Goal: Information Seeking & Learning: Learn about a topic

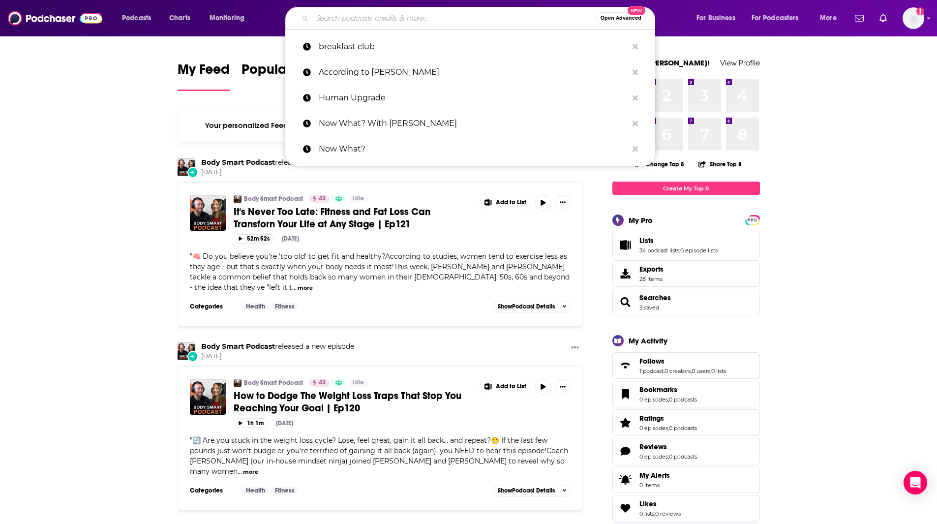
click at [339, 21] on input "Search podcasts, credits, & more..." at bounding box center [454, 18] width 284 height 16
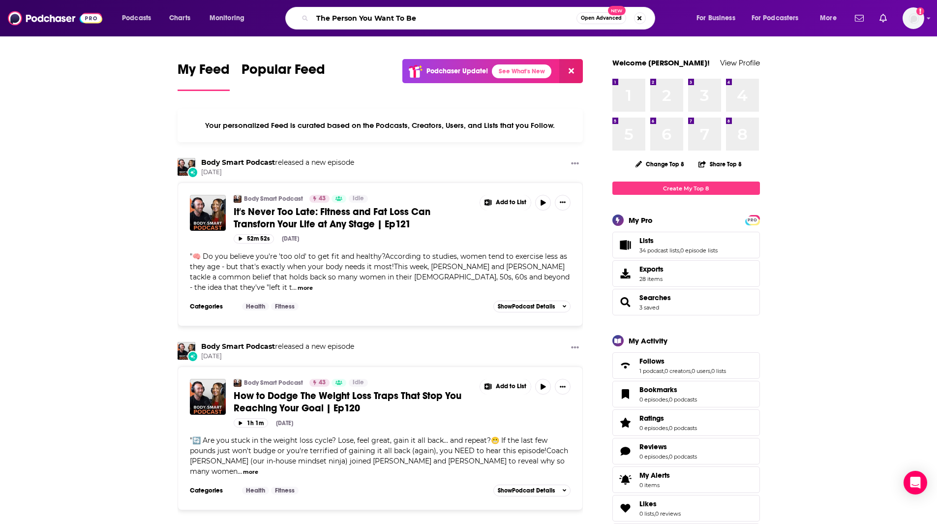
type input "The Person You Want To Be"
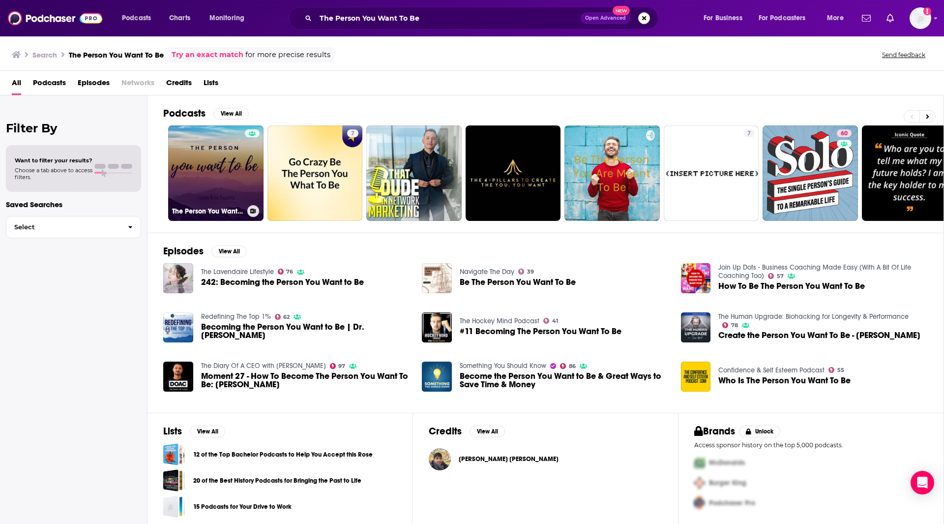
click at [240, 160] on link "The Person You Want to Be, with [PERSON_NAME]" at bounding box center [215, 172] width 95 height 95
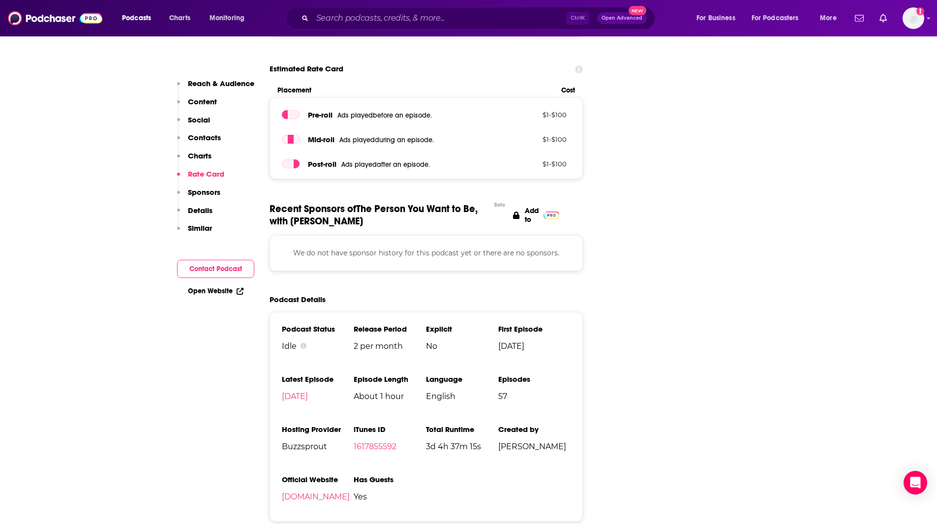
scroll to position [1052, 0]
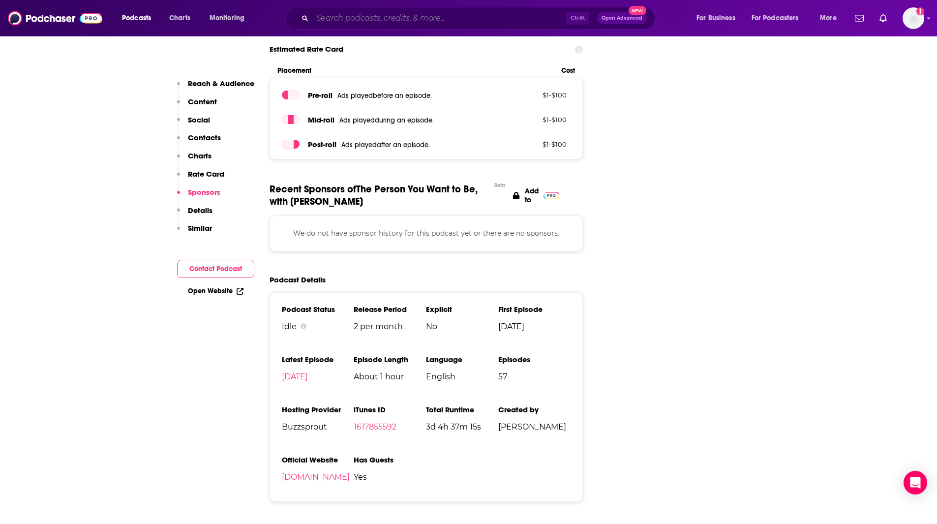
click at [432, 23] on input "Search podcasts, credits, & more..." at bounding box center [439, 18] width 254 height 16
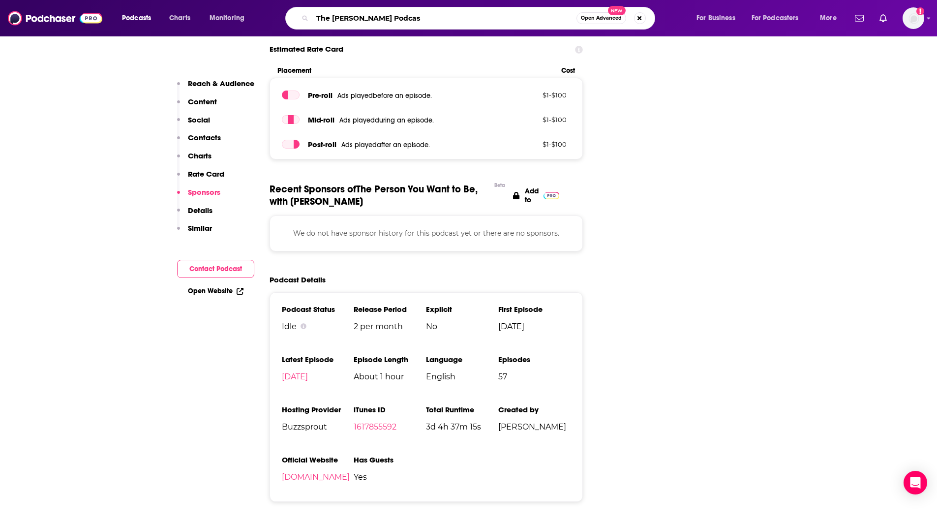
type input "The [PERSON_NAME] Podcast"
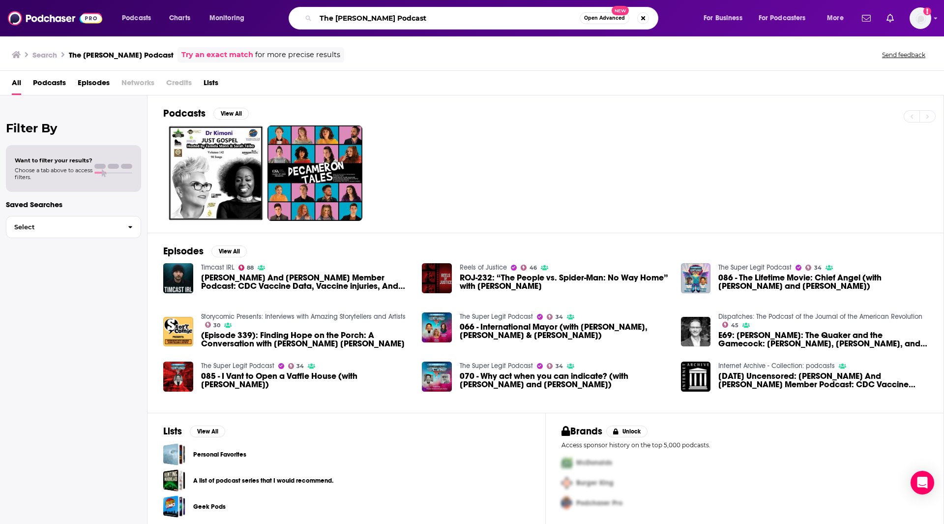
click at [395, 15] on input "The [PERSON_NAME] Podcast" at bounding box center [448, 18] width 264 height 16
click at [464, 19] on input "The [PERSON_NAME] Podcast" at bounding box center [448, 18] width 264 height 16
type input "The [PERSON_NAME] Podcast"
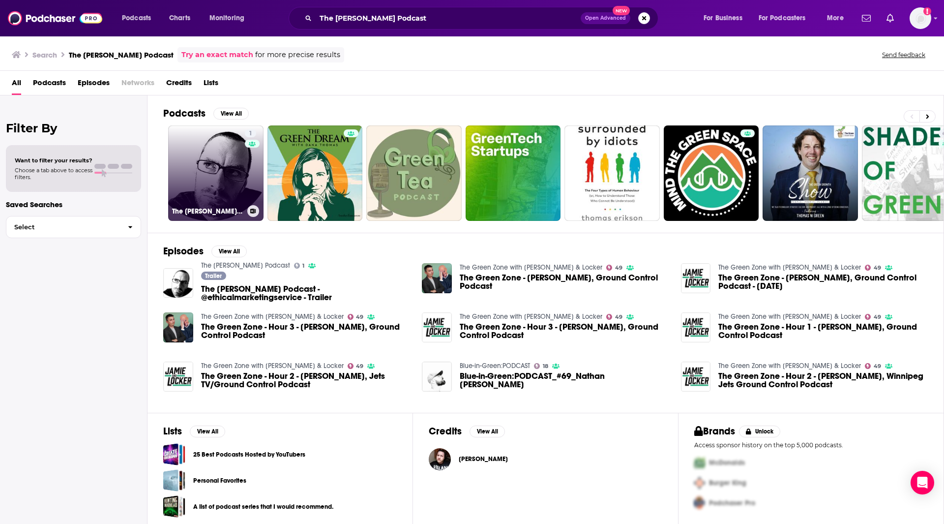
click at [228, 170] on link "1 The [PERSON_NAME] Podcast" at bounding box center [215, 172] width 95 height 95
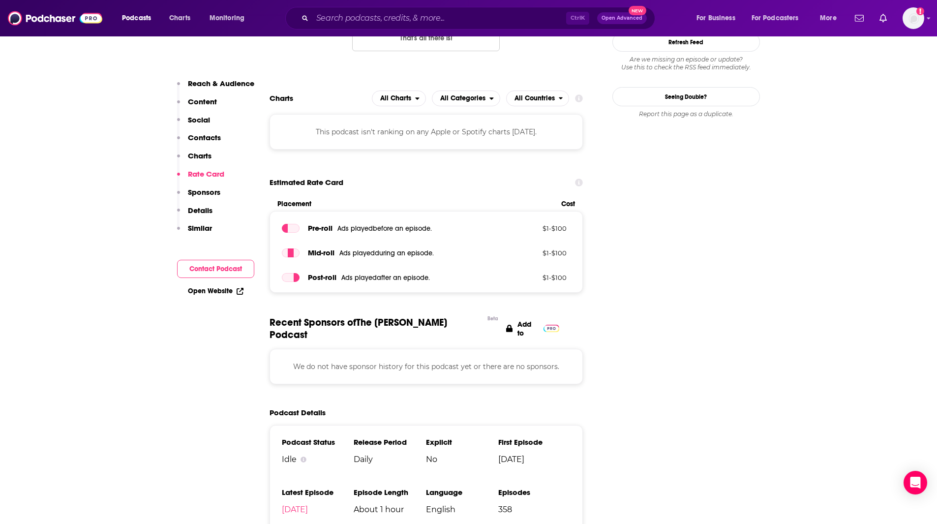
scroll to position [1231, 0]
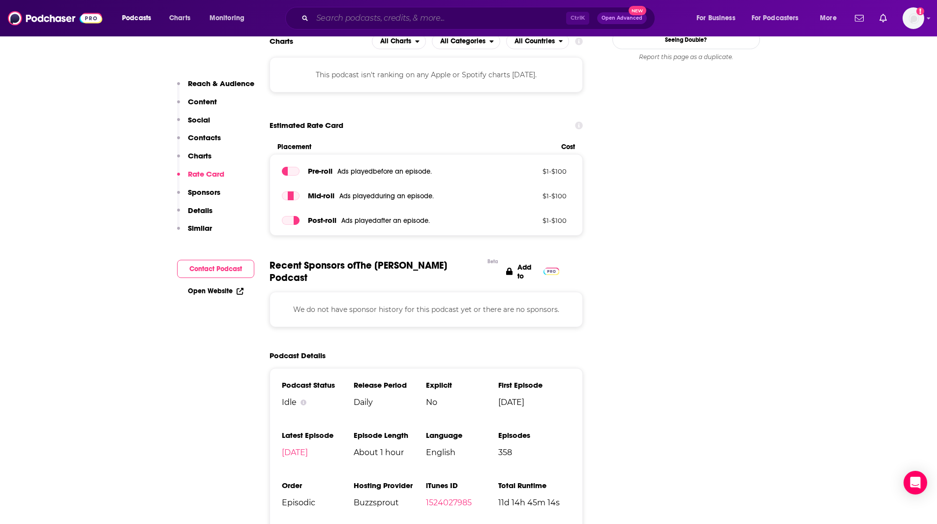
click at [331, 22] on input "Search podcasts, credits, & more..." at bounding box center [439, 18] width 254 height 16
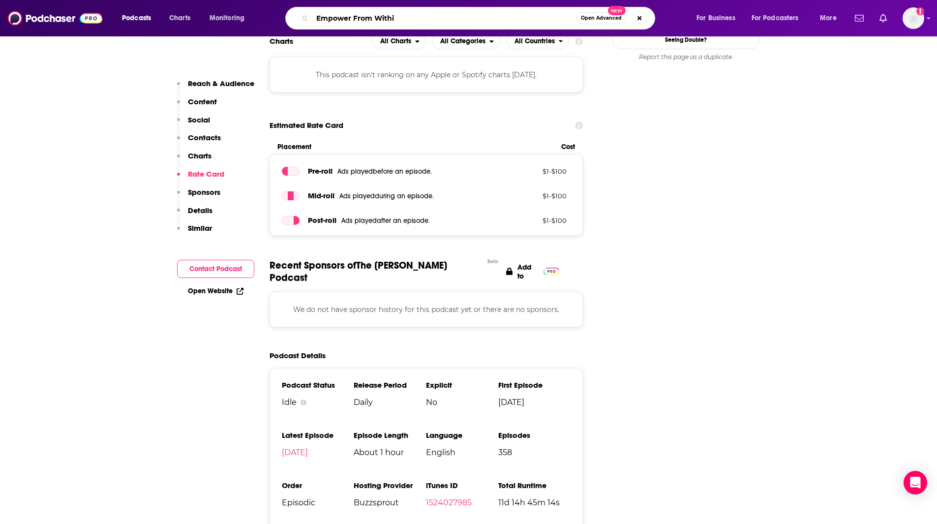
type input "Empower From Within"
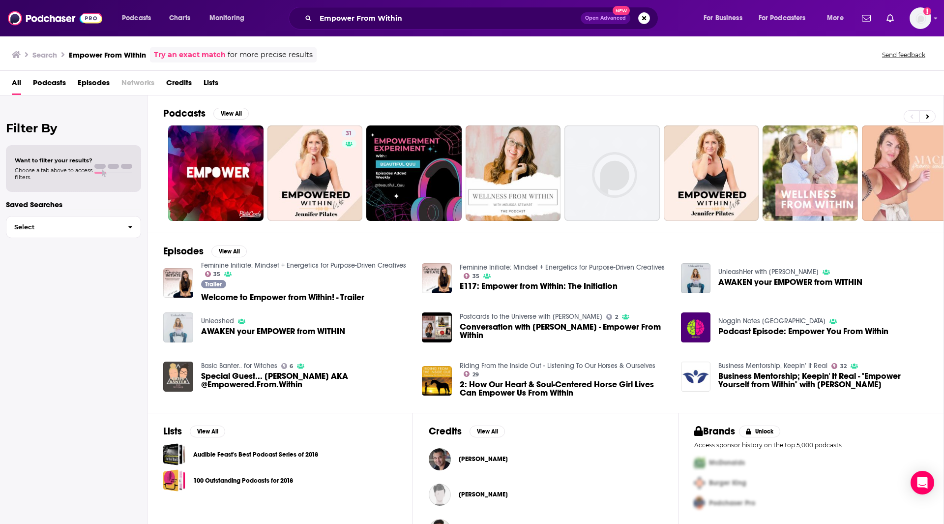
click at [182, 333] on img "AWAKEN your EMPOWER from WITHIN" at bounding box center [178, 327] width 30 height 30
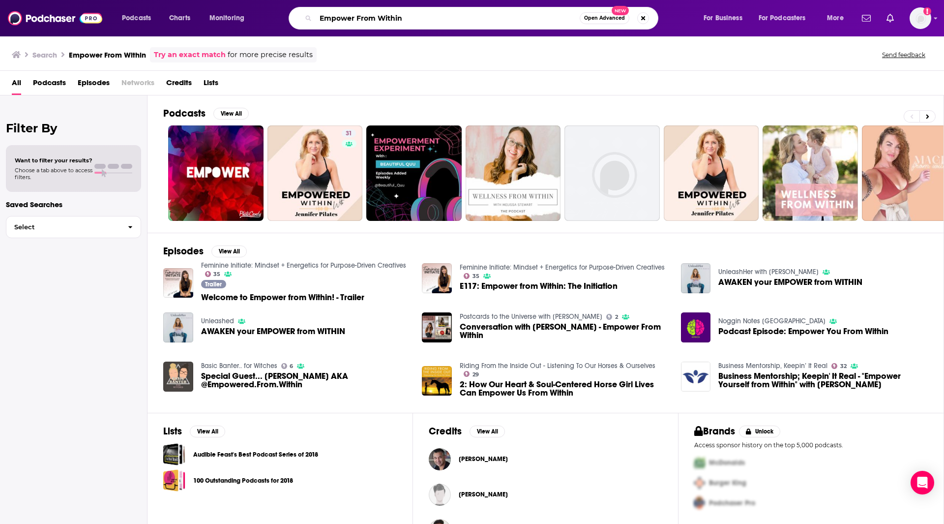
click at [414, 17] on input "Empower From Within" at bounding box center [448, 18] width 264 height 16
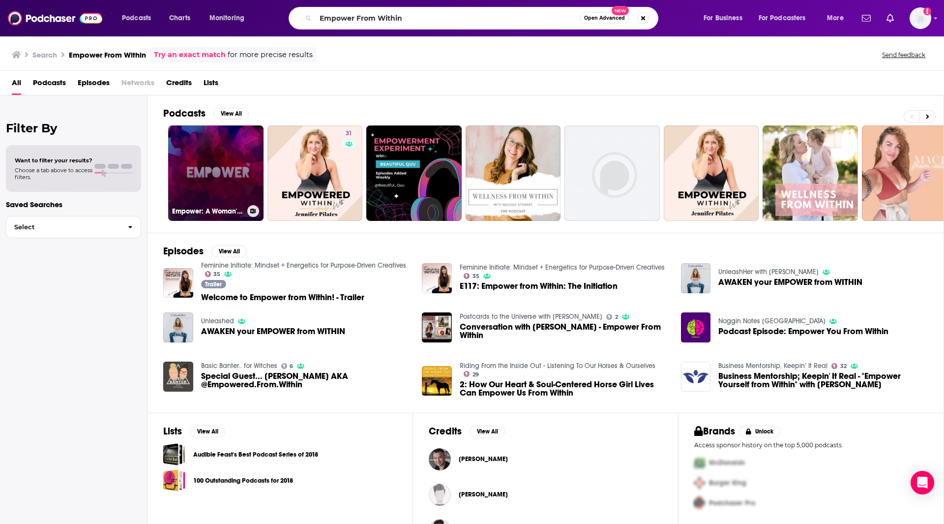
click at [209, 161] on link "Empower: A Woman's Journey from Within" at bounding box center [215, 172] width 95 height 95
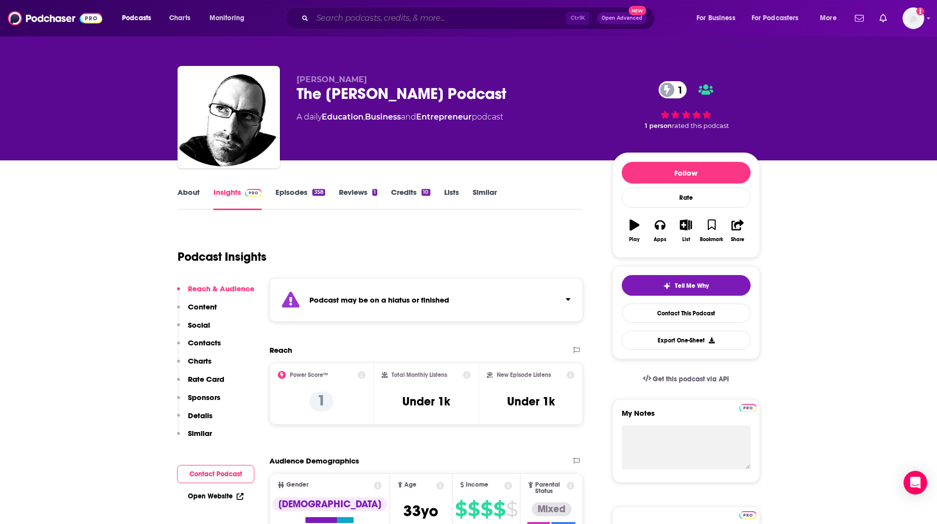
click at [377, 19] on input "Search podcasts, credits, & more..." at bounding box center [439, 18] width 254 height 16
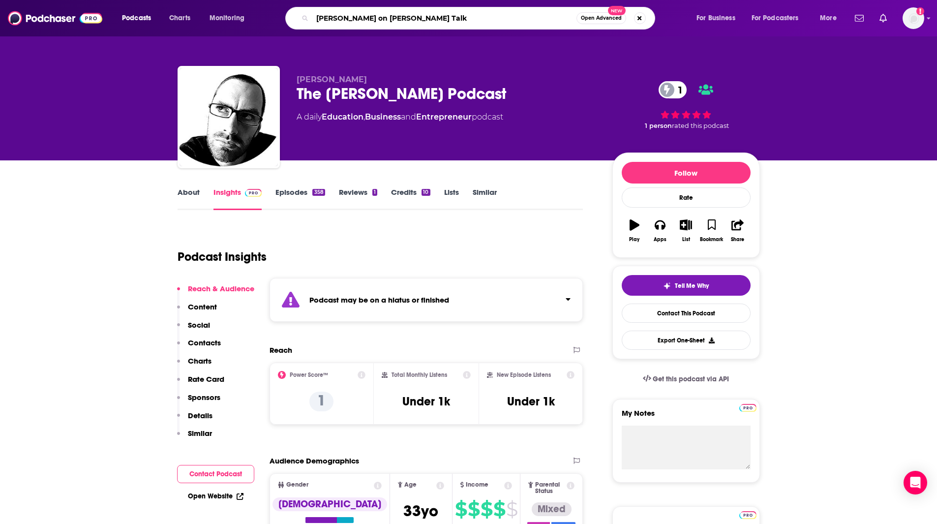
type input "[PERSON_NAME] on [PERSON_NAME] Talks"
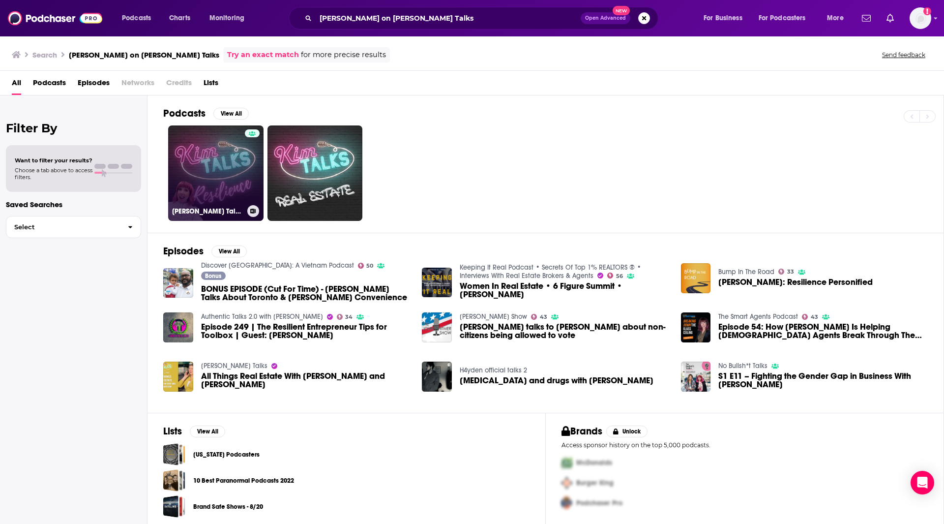
click at [221, 152] on link "[PERSON_NAME] Talks Resilience" at bounding box center [215, 172] width 95 height 95
